Goal: Find specific page/section: Find specific page/section

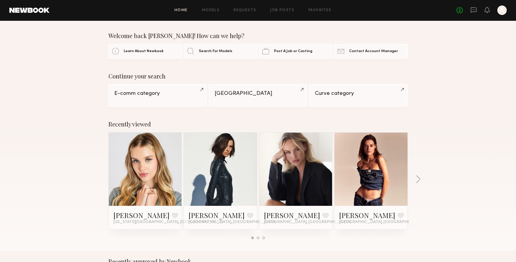
click at [176, 94] on div "E-comm category" at bounding box center [157, 94] width 87 height 6
click at [156, 96] on div "E-comm category" at bounding box center [157, 94] width 87 height 6
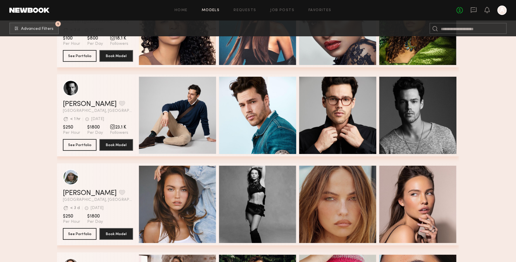
scroll to position [2580, 0]
